Goal: Task Accomplishment & Management: Complete application form

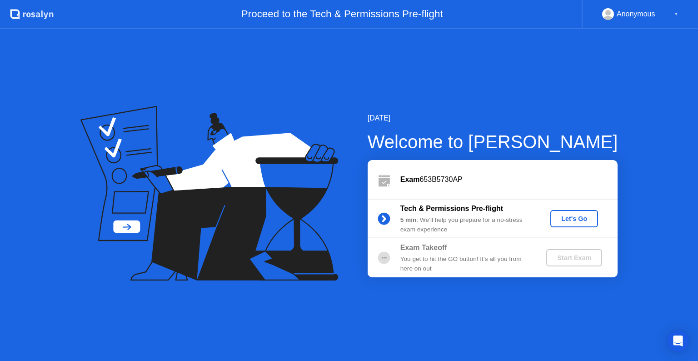
click at [567, 218] on div "Let's Go" at bounding box center [574, 218] width 40 height 7
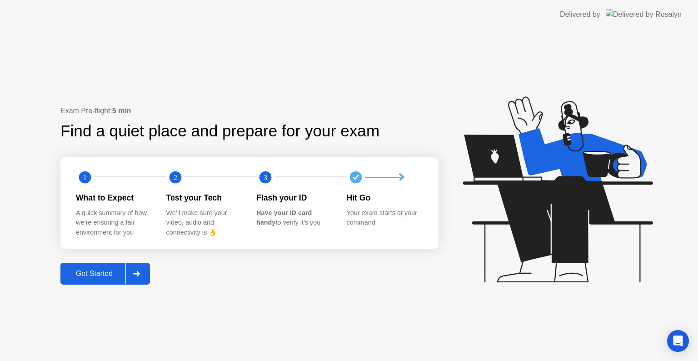
click at [106, 270] on div "Get Started" at bounding box center [94, 273] width 62 height 8
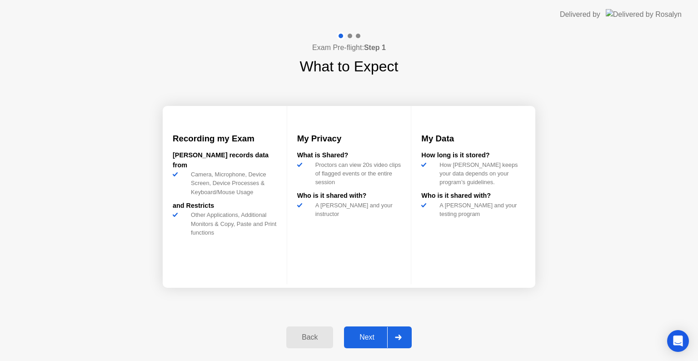
click at [365, 340] on div "Next" at bounding box center [367, 337] width 40 height 8
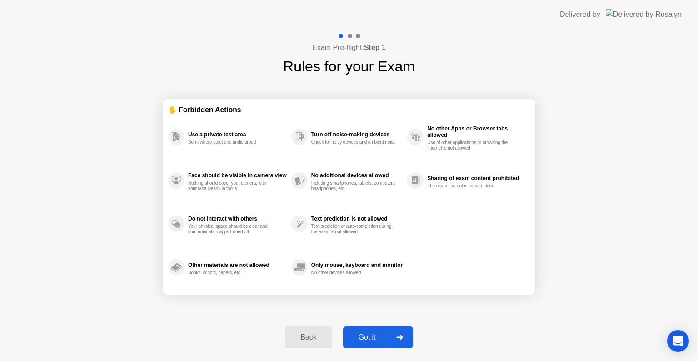
click at [365, 340] on div "Got it" at bounding box center [367, 337] width 43 height 8
select select "**********"
select select "*******"
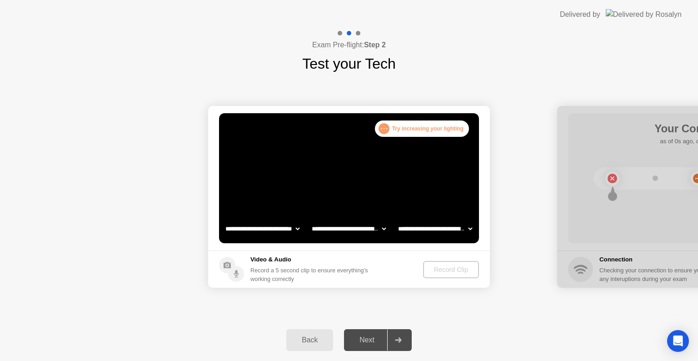
click at [413, 131] on div ". . . Try increasing your lighting" at bounding box center [422, 128] width 94 height 16
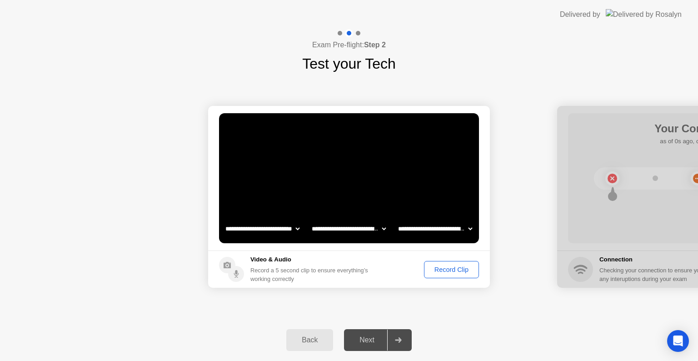
click at [451, 271] on div "Record Clip" at bounding box center [451, 269] width 49 height 7
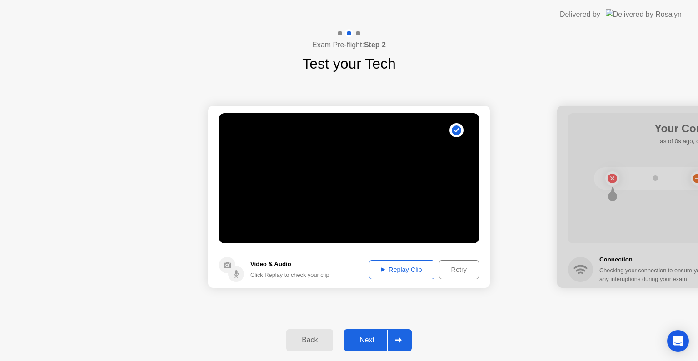
click at [402, 269] on div "Replay Clip" at bounding box center [401, 269] width 59 height 7
click at [371, 339] on div "Next" at bounding box center [367, 340] width 40 height 8
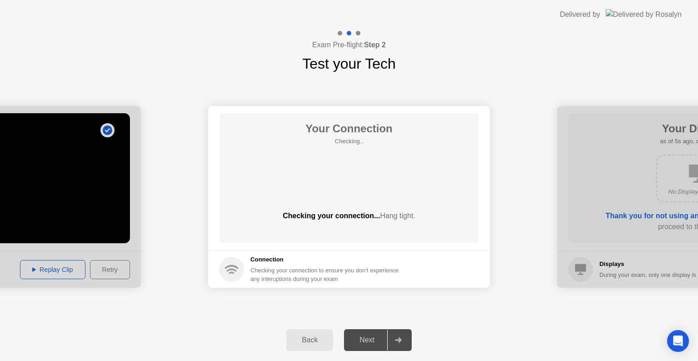
click at [373, 344] on div "Next" at bounding box center [367, 340] width 40 height 8
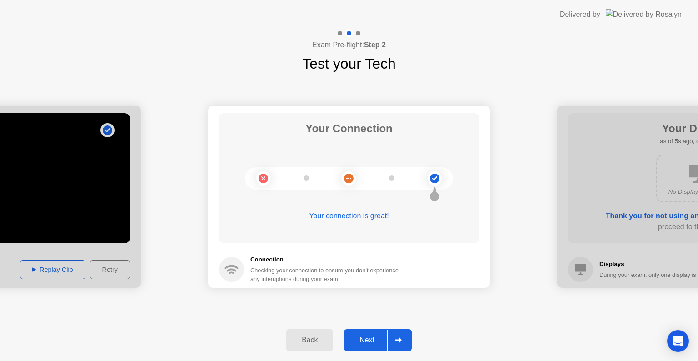
click at [347, 218] on div "Your connection is great!" at bounding box center [349, 215] width 260 height 11
click at [371, 340] on div "Next" at bounding box center [367, 340] width 40 height 8
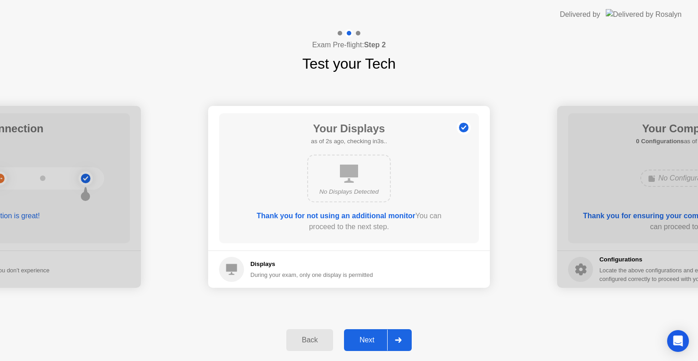
click at [352, 186] on div "No Displays Detected" at bounding box center [349, 178] width 84 height 48
click at [358, 336] on div "Next" at bounding box center [367, 340] width 40 height 8
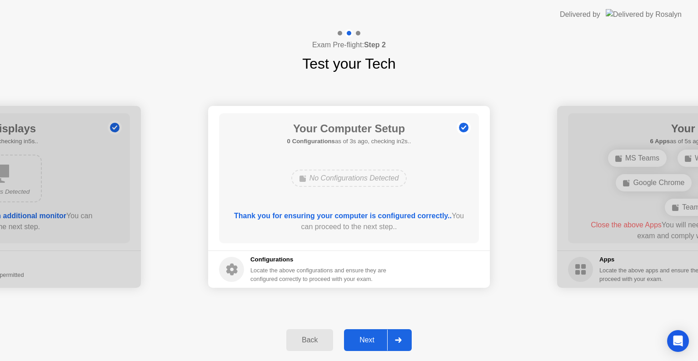
click at [358, 336] on div "Next" at bounding box center [367, 340] width 40 height 8
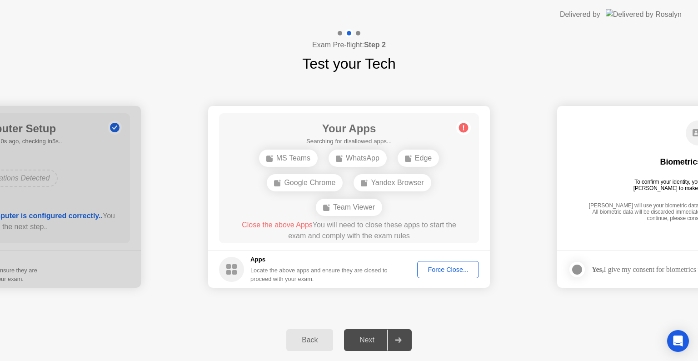
click at [358, 336] on div "Next" at bounding box center [367, 340] width 40 height 8
click at [355, 160] on div "WhatsApp" at bounding box center [357, 157] width 58 height 17
click at [439, 269] on div "Force Close..." at bounding box center [447, 269] width 55 height 7
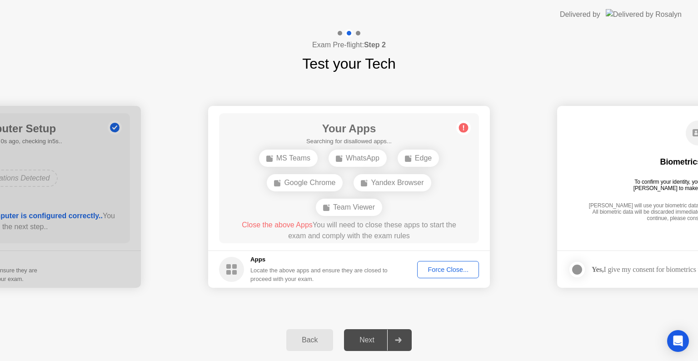
drag, startPoint x: 401, startPoint y: 212, endPoint x: 428, endPoint y: 235, distance: 35.1
drag, startPoint x: 514, startPoint y: 254, endPoint x: 494, endPoint y: 252, distance: 19.7
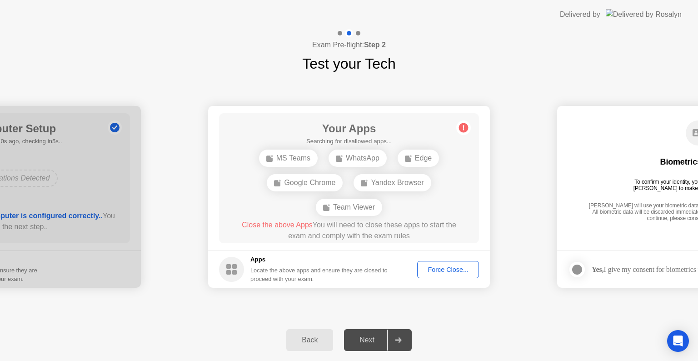
click at [362, 338] on div "Next" at bounding box center [367, 340] width 40 height 8
click at [448, 274] on button "Force Close..." at bounding box center [448, 269] width 62 height 17
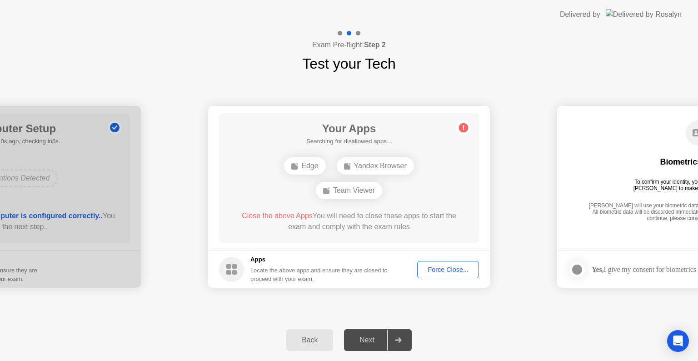
click at [347, 193] on div "Team Viewer" at bounding box center [349, 190] width 66 height 17
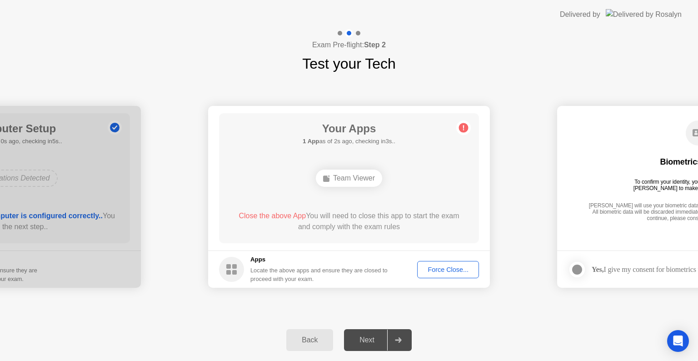
click at [362, 181] on div "Team Viewer" at bounding box center [349, 177] width 66 height 17
drag, startPoint x: 336, startPoint y: 224, endPoint x: 397, endPoint y: 231, distance: 60.8
click at [387, 229] on div "Your Apps Searching for disallowed apps... Team Viewer Close the above App You …" at bounding box center [349, 178] width 260 height 130
click at [353, 177] on div "Team Viewer" at bounding box center [349, 177] width 66 height 17
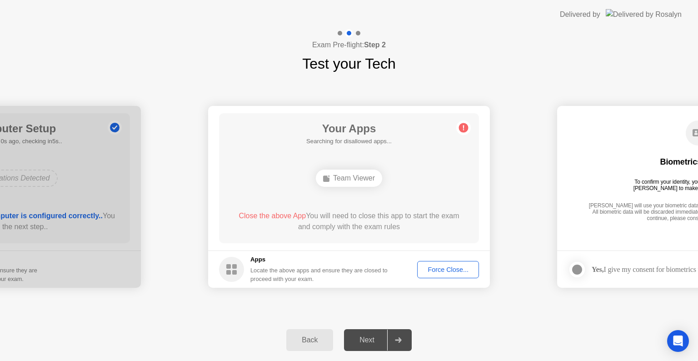
click at [353, 177] on div "Team Viewer" at bounding box center [349, 178] width 208 height 25
click at [353, 177] on div "Yandex Browser Team Viewer" at bounding box center [349, 178] width 208 height 25
click at [322, 179] on div "Yandex Browser" at bounding box center [310, 177] width 77 height 17
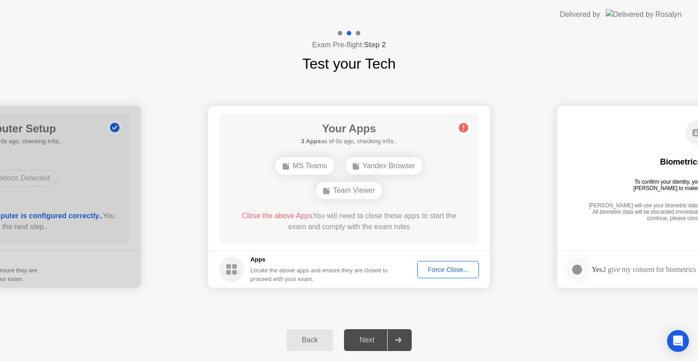
click at [214, 69] on div "Exam Pre-flight: Step 2 Test your Tech" at bounding box center [349, 51] width 698 height 45
drag, startPoint x: 360, startPoint y: 142, endPoint x: 366, endPoint y: 142, distance: 6.4
click at [362, 142] on h5 "Searching for disallowed apps..." at bounding box center [348, 141] width 85 height 9
click at [351, 189] on div "Team Viewer" at bounding box center [349, 190] width 66 height 17
click at [456, 271] on div "Force Close..." at bounding box center [447, 269] width 55 height 7
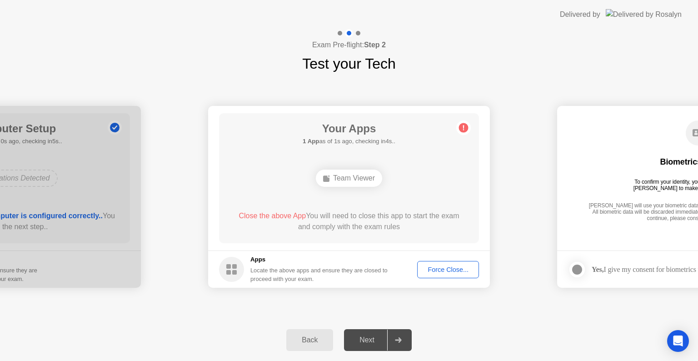
click at [440, 272] on div "Force Close..." at bounding box center [447, 269] width 55 height 7
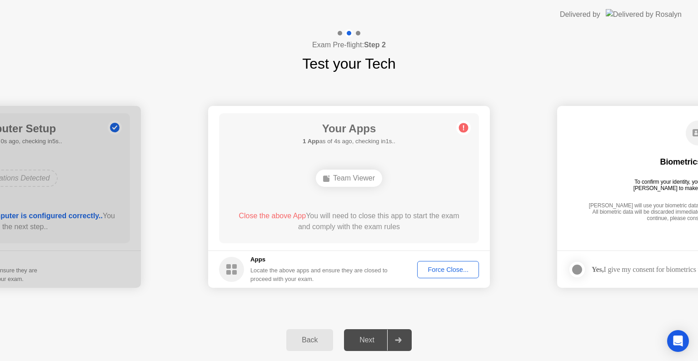
click at [446, 269] on div "Force Close..." at bounding box center [447, 269] width 55 height 7
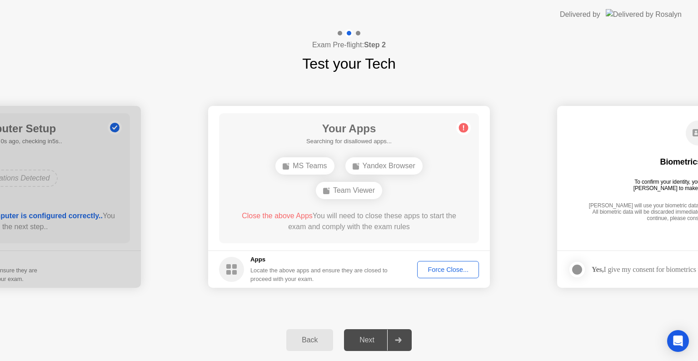
click at [463, 125] on icon at bounding box center [463, 127] width 1 height 5
click at [261, 217] on span "Close the above Apps" at bounding box center [277, 216] width 71 height 8
click at [447, 273] on div "Force Close..." at bounding box center [447, 269] width 55 height 7
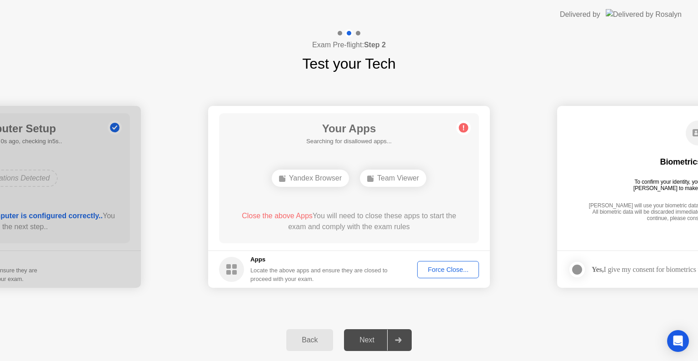
drag, startPoint x: 458, startPoint y: 289, endPoint x: 509, endPoint y: 315, distance: 56.7
click at [446, 267] on div "Force Close..." at bounding box center [447, 269] width 55 height 7
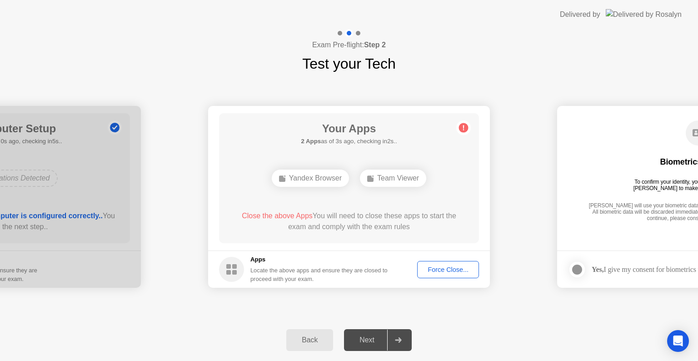
drag, startPoint x: 425, startPoint y: 260, endPoint x: 445, endPoint y: 267, distance: 21.1
click at [445, 267] on button "Force Close..." at bounding box center [448, 269] width 62 height 17
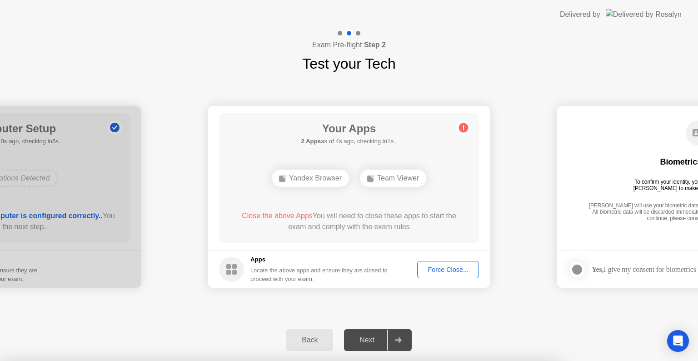
click at [445, 360] on div at bounding box center [349, 361] width 698 height 0
drag, startPoint x: 511, startPoint y: 86, endPoint x: 538, endPoint y: 93, distance: 27.7
click at [538, 360] on div at bounding box center [349, 361] width 698 height 0
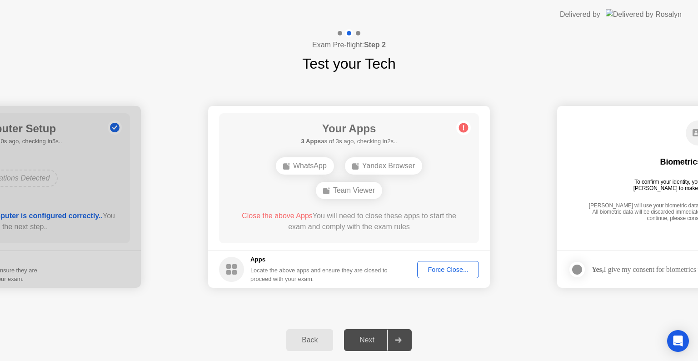
click at [427, 274] on button "Force Close..." at bounding box center [448, 269] width 62 height 17
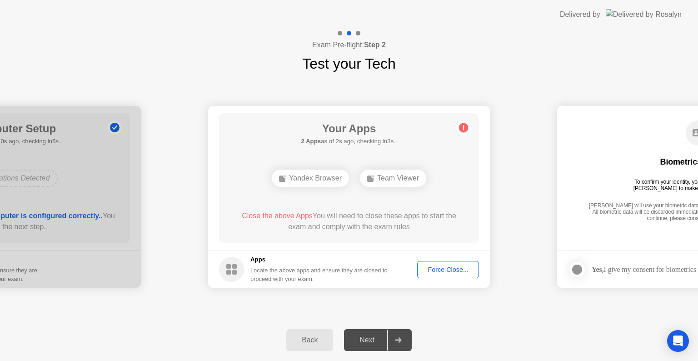
click at [449, 272] on div "Force Close..." at bounding box center [447, 269] width 55 height 7
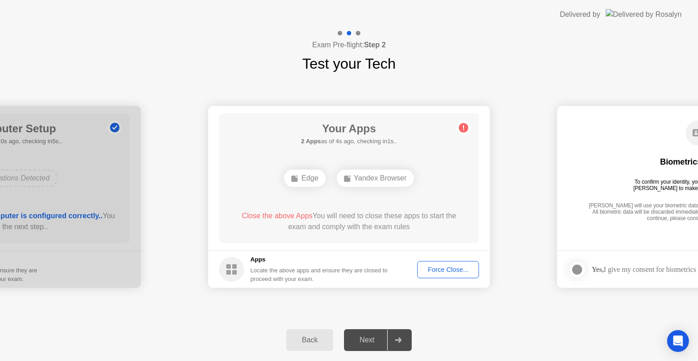
click at [438, 273] on div "Force Close..." at bounding box center [447, 269] width 55 height 7
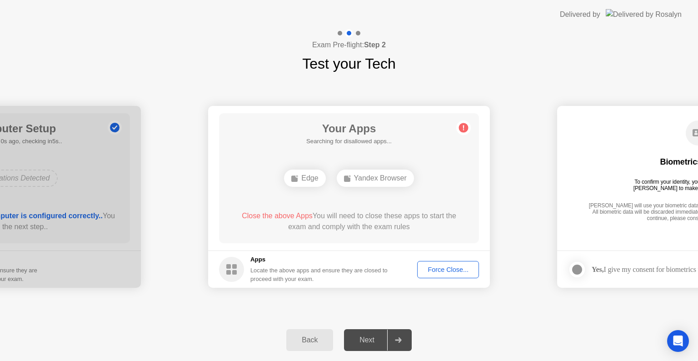
click at [437, 269] on div "Force Close..." at bounding box center [447, 269] width 55 height 7
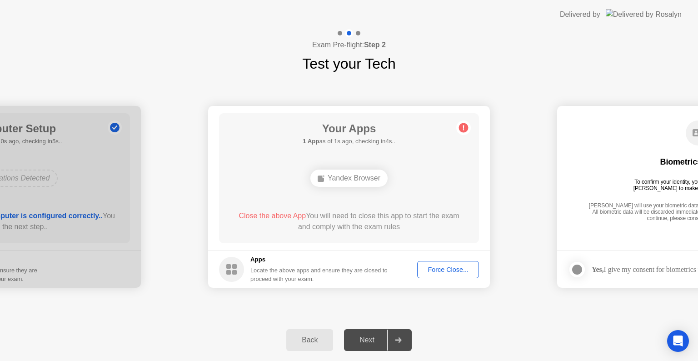
click at [455, 269] on div "Force Close..." at bounding box center [447, 269] width 55 height 7
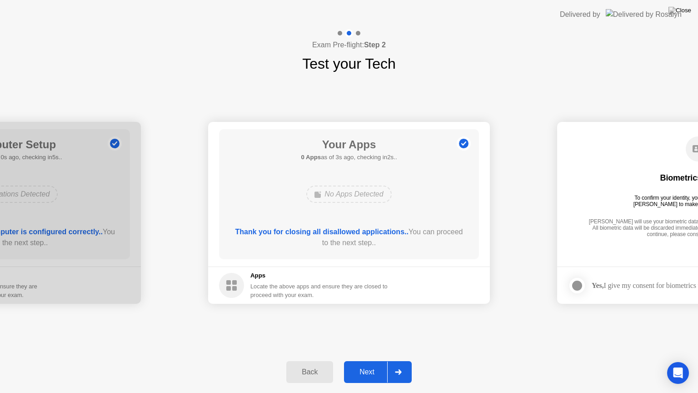
click at [370, 360] on div "Next" at bounding box center [367, 372] width 40 height 8
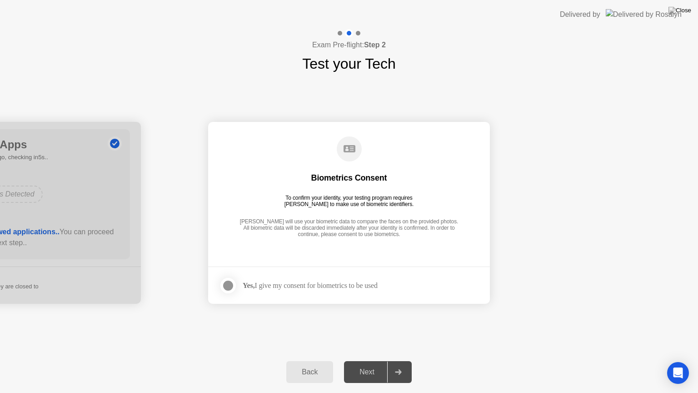
click at [233, 284] on div at bounding box center [228, 285] width 11 height 11
click at [371, 360] on div "Next" at bounding box center [367, 372] width 40 height 8
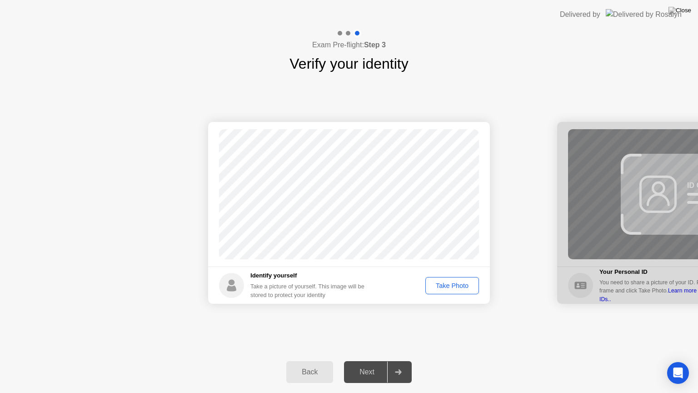
click at [442, 318] on div "Success Photo is correctly taken Identify yourself Take a picture of yourself. …" at bounding box center [349, 213] width 698 height 276
click at [444, 285] on div "Take Photo" at bounding box center [451, 285] width 47 height 7
click at [367, 360] on div "Next" at bounding box center [367, 372] width 40 height 8
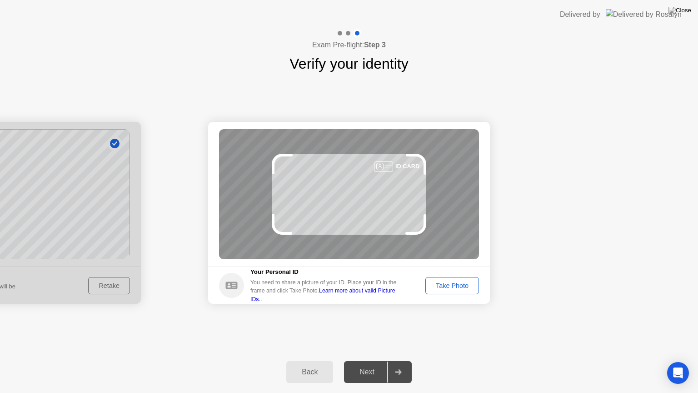
click at [443, 288] on div "Take Photo" at bounding box center [451, 285] width 47 height 7
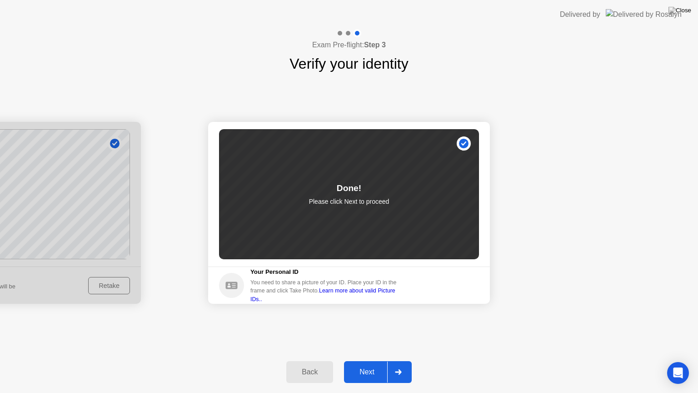
click at [373, 360] on div "Next" at bounding box center [367, 372] width 40 height 8
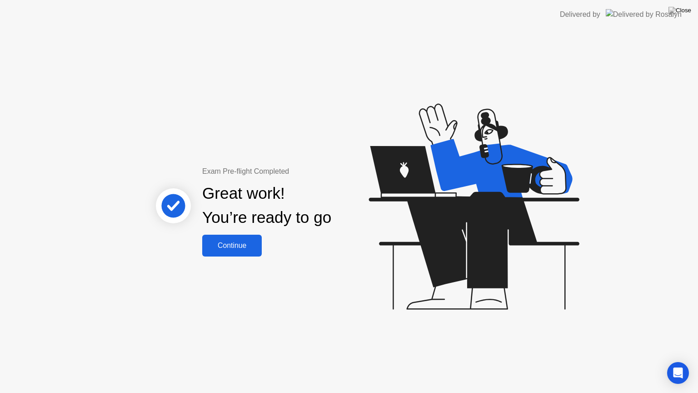
click at [259, 244] on div "Continue" at bounding box center [232, 245] width 54 height 8
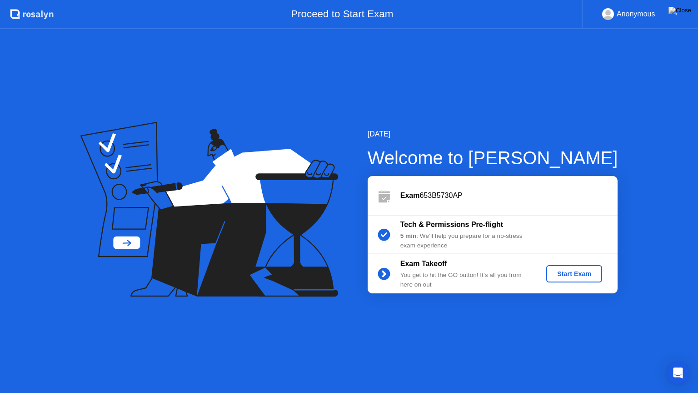
click at [568, 271] on div "Start Exam" at bounding box center [574, 273] width 49 height 7
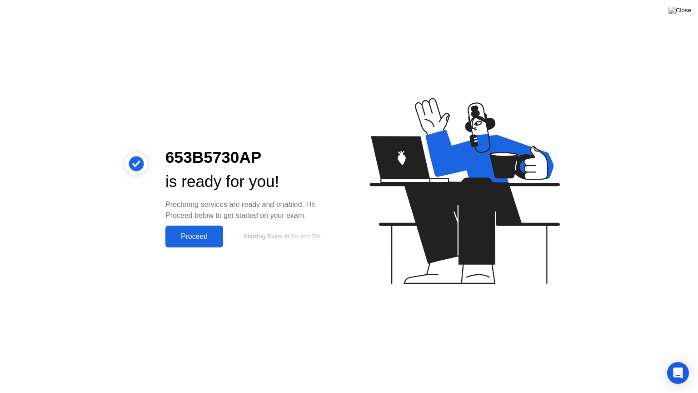
click at [185, 237] on div "Proceed" at bounding box center [194, 236] width 52 height 8
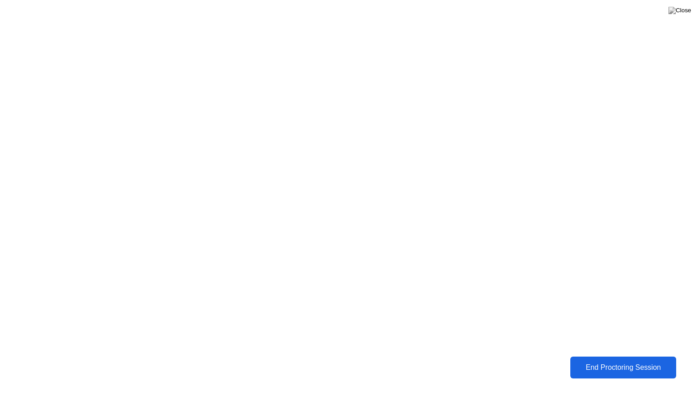
click at [605, 360] on div "End Proctoring Session" at bounding box center [623, 367] width 105 height 9
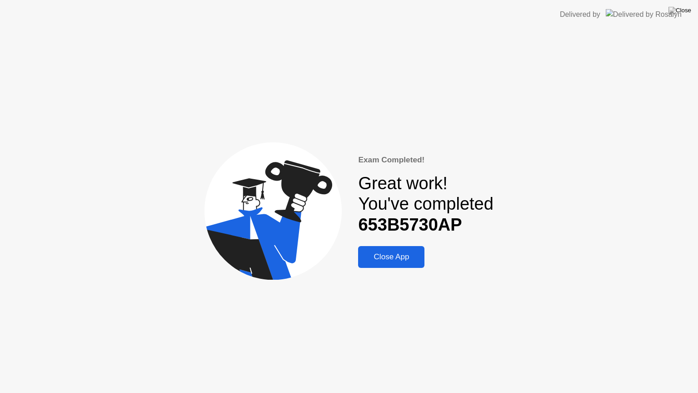
click at [375, 256] on div "Close App" at bounding box center [391, 256] width 61 height 9
